Goal: Check status

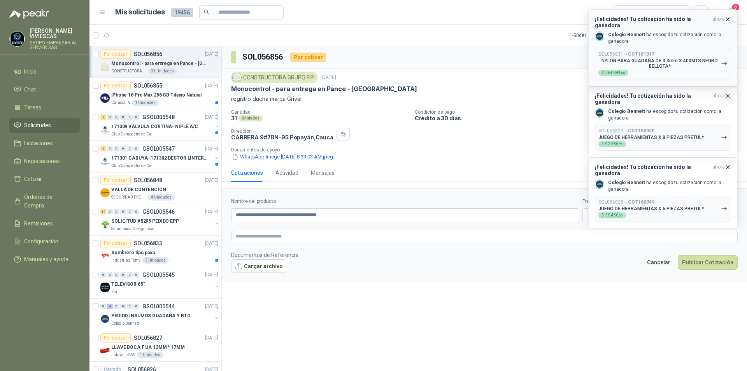
click at [720, 58] on p "NYLON PARA GUADAÑA DE 3.3mm X 400MTS NEGRO BELLOTA*" at bounding box center [659, 63] width 123 height 11
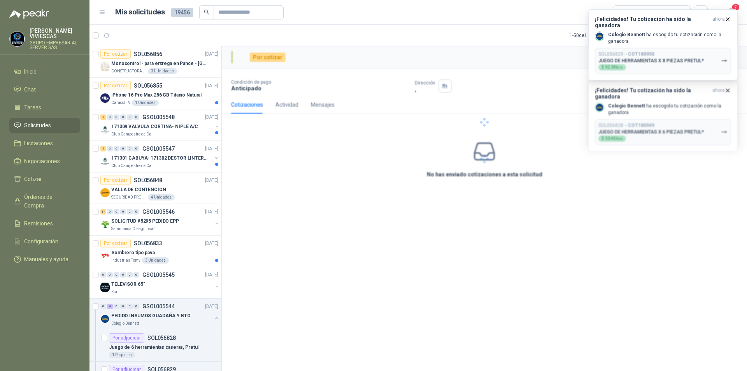
click at [720, 55] on div at bounding box center [484, 122] width 525 height 152
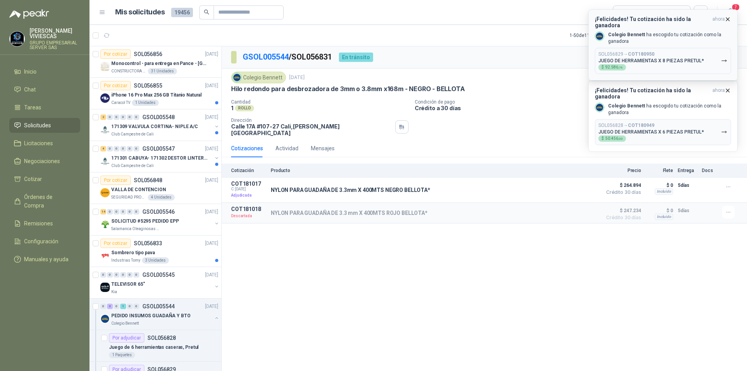
click at [724, 58] on icon "button" at bounding box center [724, 61] width 7 height 7
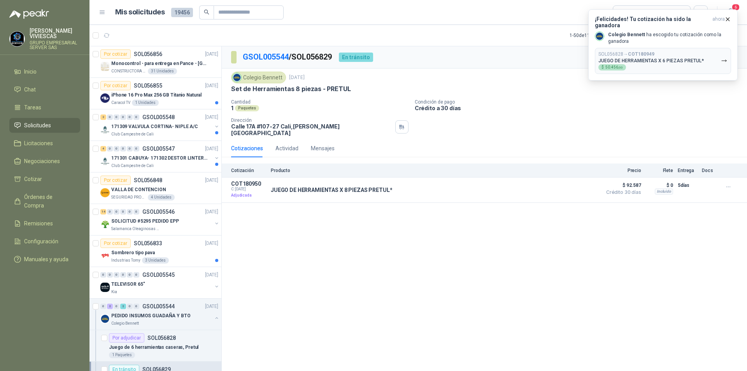
click at [724, 58] on icon "button" at bounding box center [724, 61] width 7 height 7
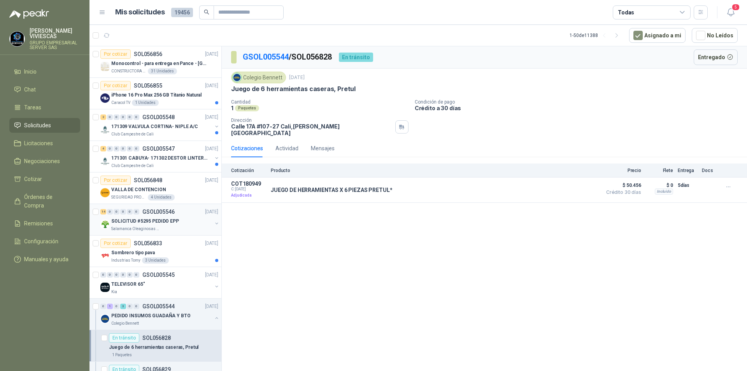
click at [125, 223] on p "SOLICITUD #5295 PEDIDO EPP" at bounding box center [145, 220] width 68 height 7
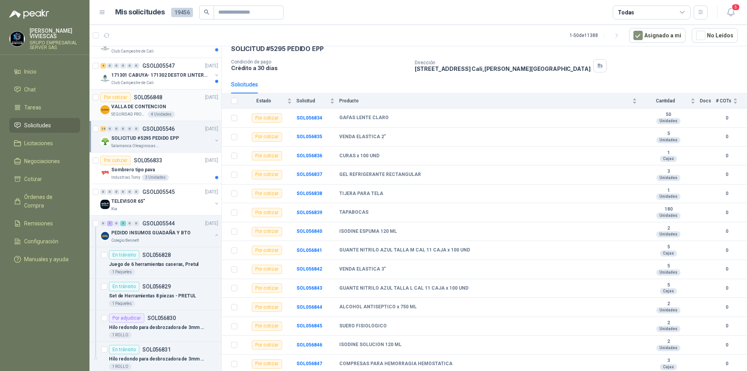
scroll to position [39, 0]
